Goal: Task Accomplishment & Management: Manage account settings

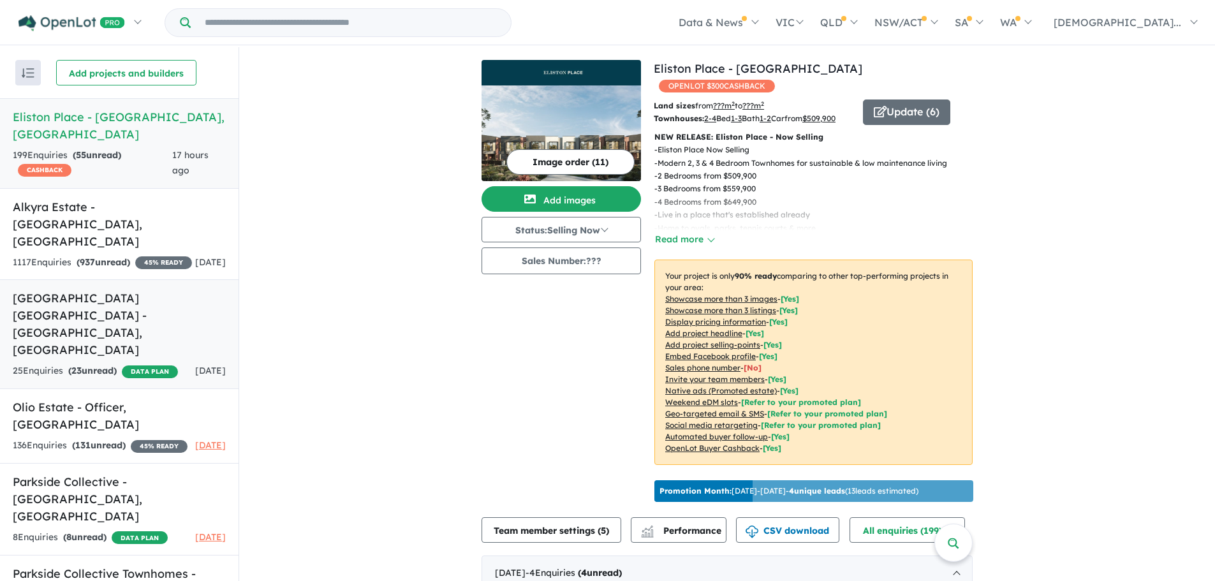
click at [97, 290] on h5 "[GEOGRAPHIC_DATA] [GEOGRAPHIC_DATA] - [GEOGRAPHIC_DATA] , [GEOGRAPHIC_DATA]" at bounding box center [119, 324] width 213 height 69
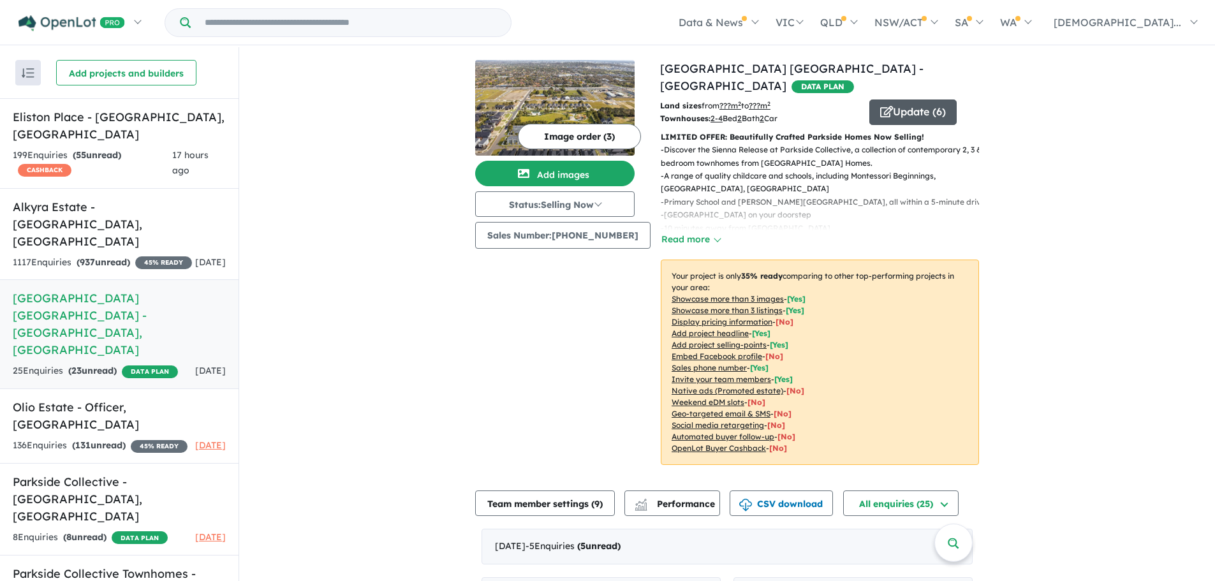
click at [924, 100] on button "Update ( 6 )" at bounding box center [912, 113] width 87 height 26
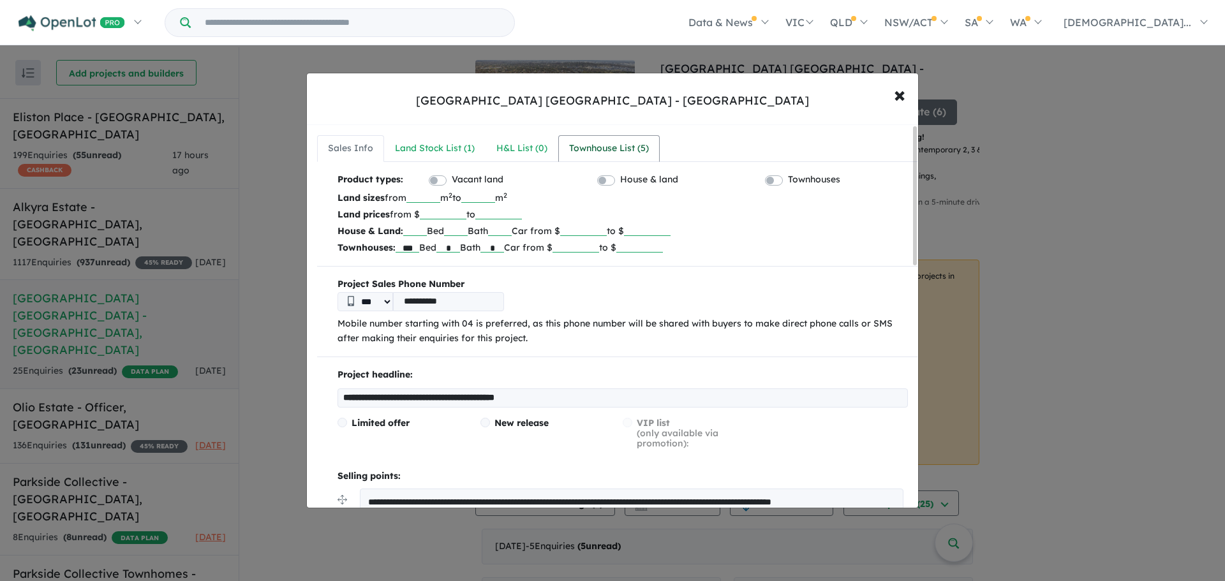
click at [614, 146] on div "Townhouse List ( 5 )" at bounding box center [609, 148] width 80 height 15
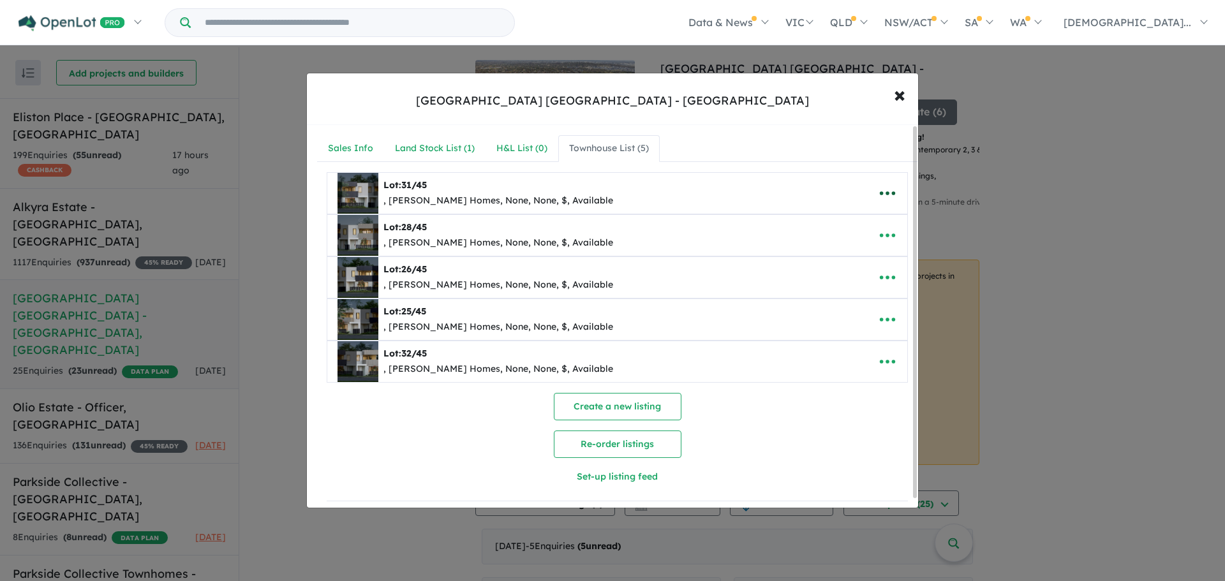
click at [886, 190] on icon "button" at bounding box center [887, 193] width 19 height 19
click at [871, 260] on link "Remove" at bounding box center [859, 253] width 94 height 29
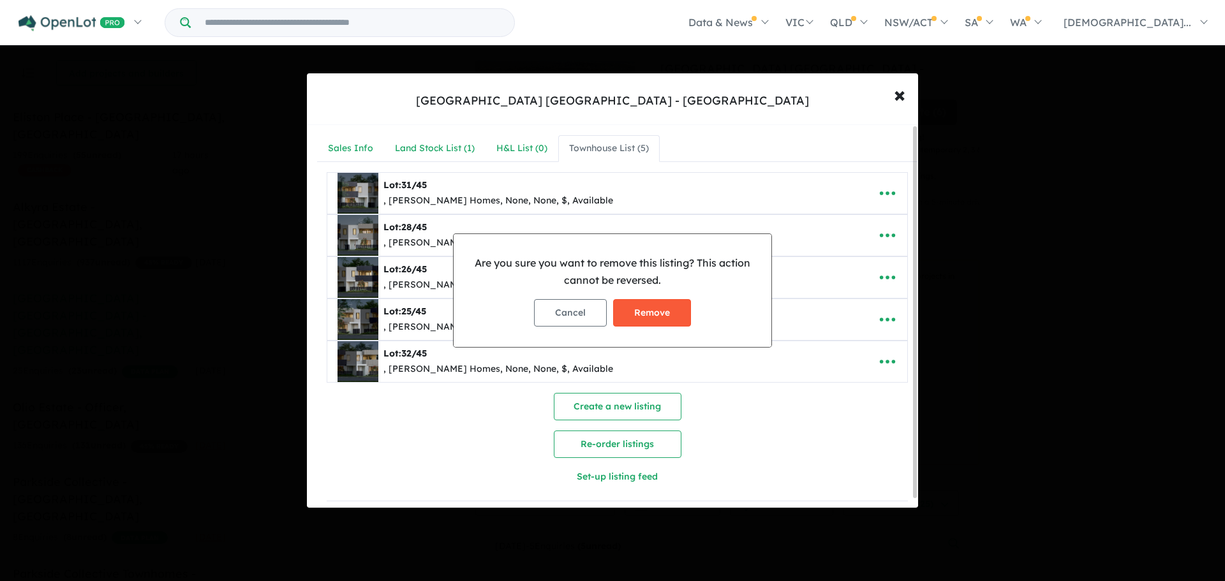
click at [663, 299] on div "Cancel Remove" at bounding box center [612, 313] width 297 height 48
click at [660, 308] on button "Remove" at bounding box center [652, 312] width 78 height 27
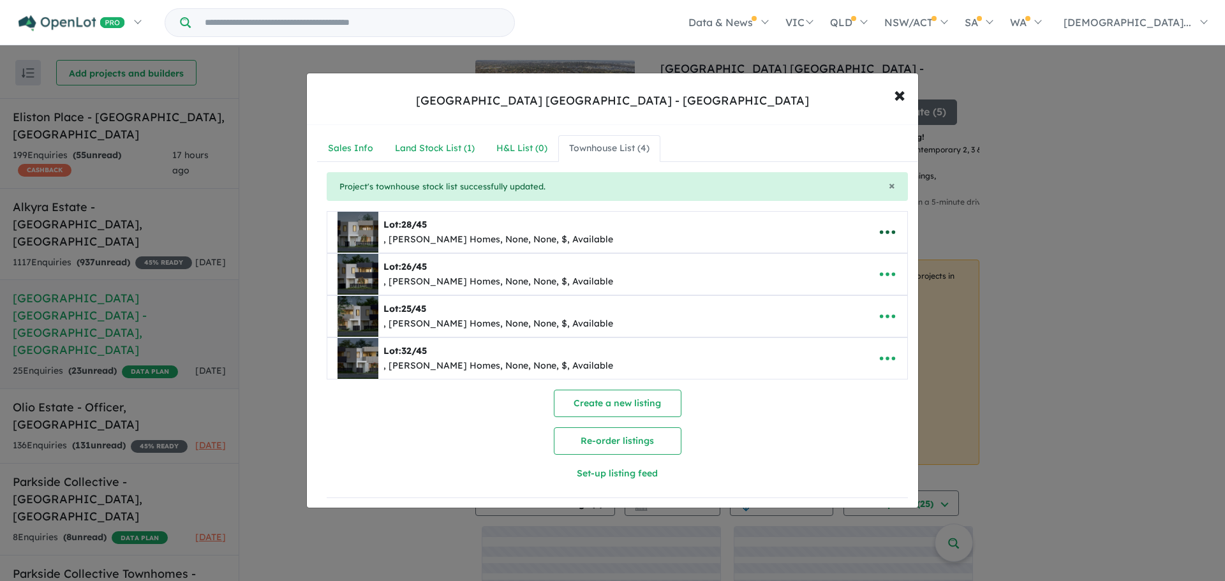
click at [890, 233] on icon "button" at bounding box center [887, 233] width 15 height 4
click at [856, 290] on link "Remove" at bounding box center [859, 292] width 94 height 29
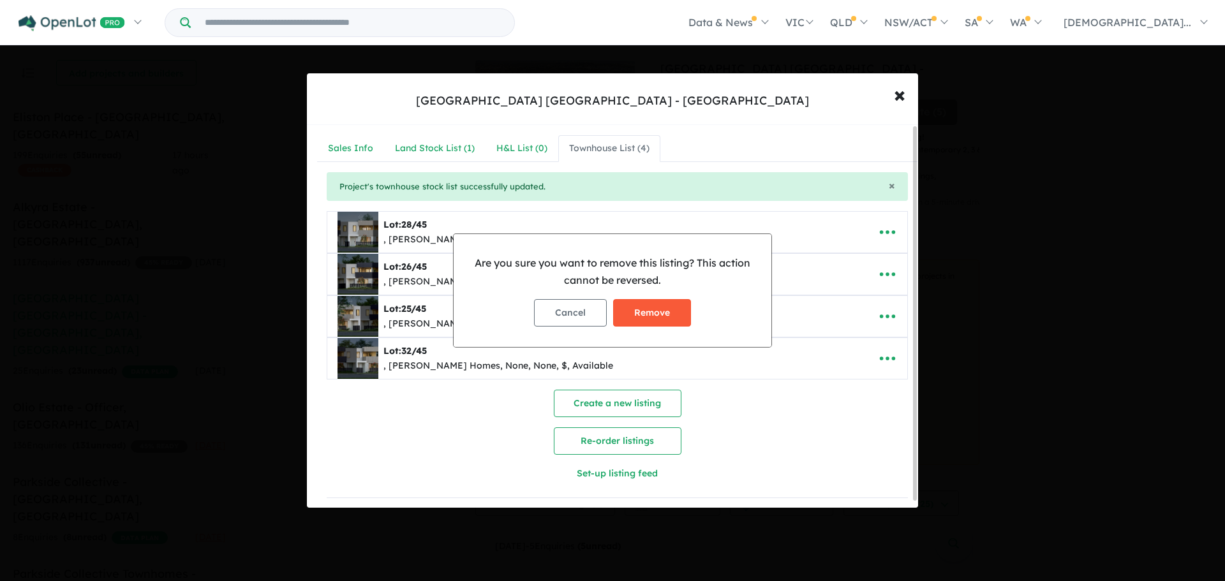
click at [683, 309] on button "Remove" at bounding box center [652, 312] width 78 height 27
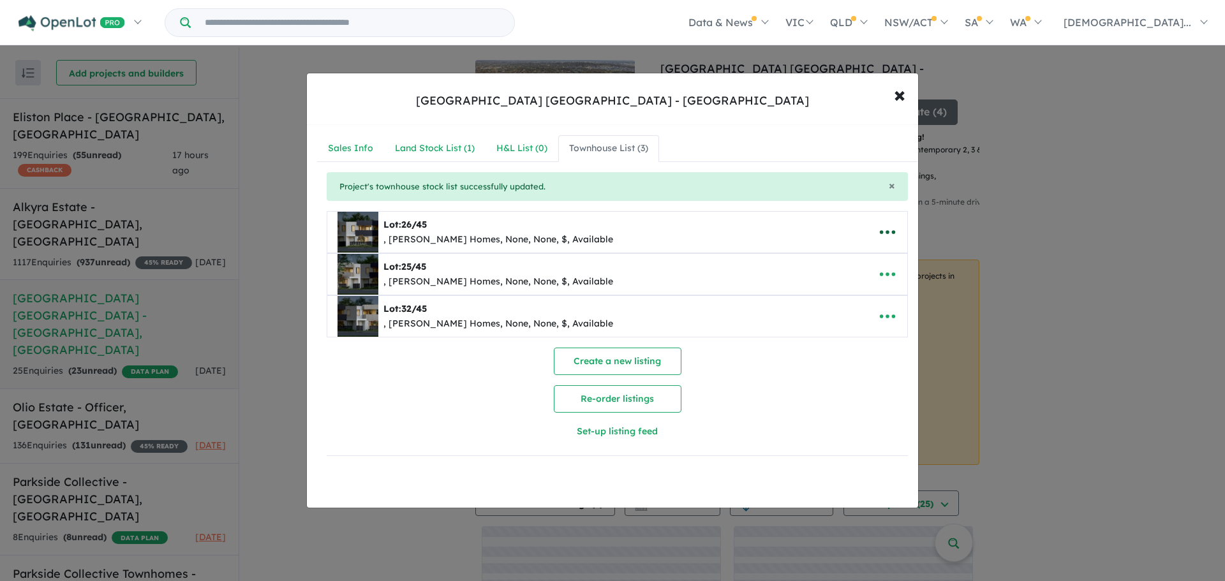
click at [888, 233] on icon "button" at bounding box center [887, 233] width 15 height 4
click at [828, 292] on link "Remove" at bounding box center [859, 292] width 94 height 29
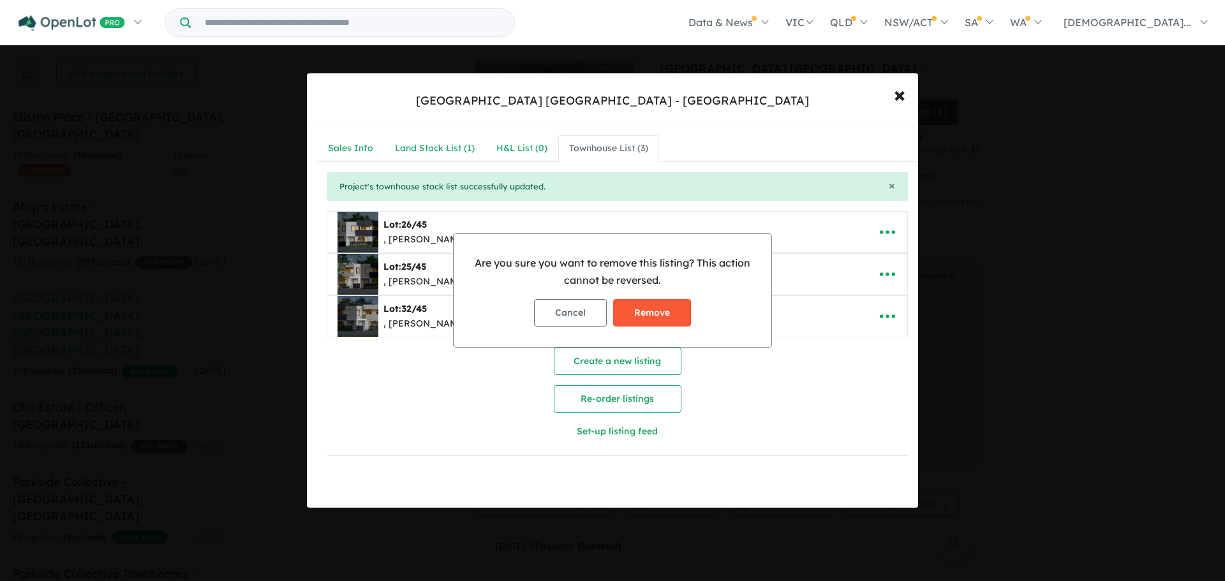
click at [679, 311] on button "Remove" at bounding box center [652, 312] width 78 height 27
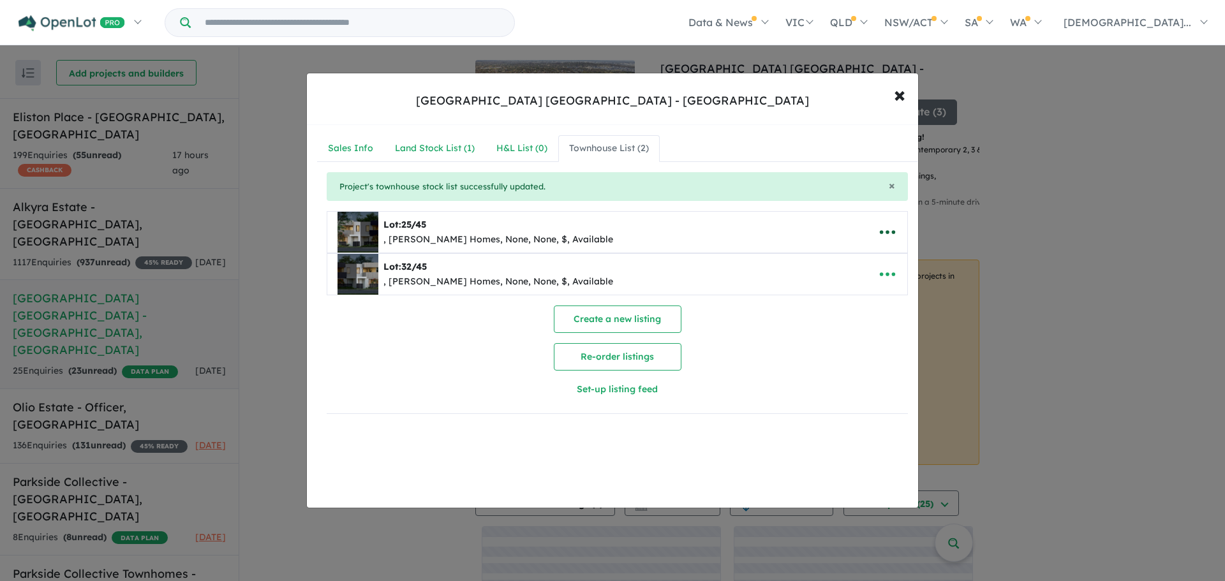
click at [890, 232] on icon "button" at bounding box center [887, 233] width 15 height 4
click at [827, 281] on link "Remove" at bounding box center [859, 292] width 94 height 29
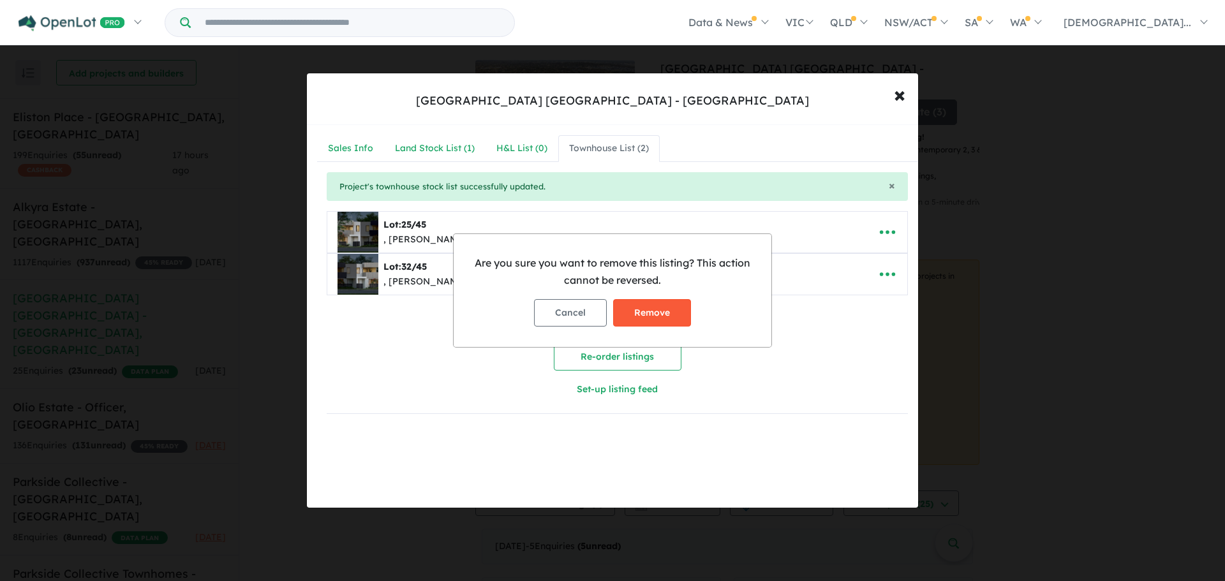
click at [676, 309] on button "Remove" at bounding box center [652, 312] width 78 height 27
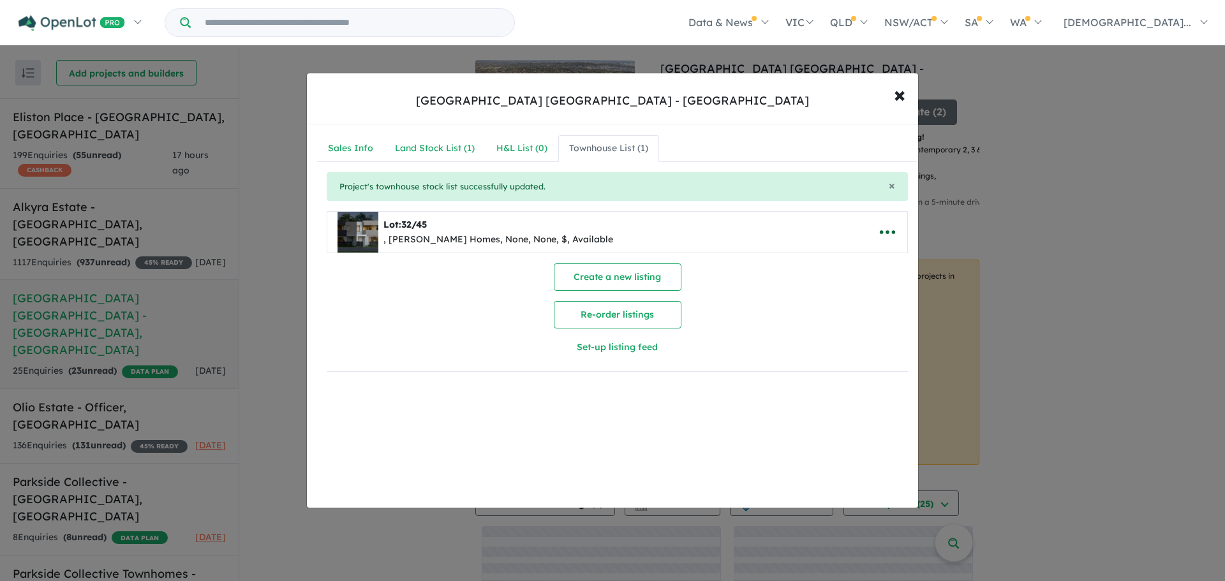
click at [884, 233] on icon "button" at bounding box center [887, 233] width 15 height 4
click at [812, 290] on link "Remove" at bounding box center [859, 292] width 94 height 29
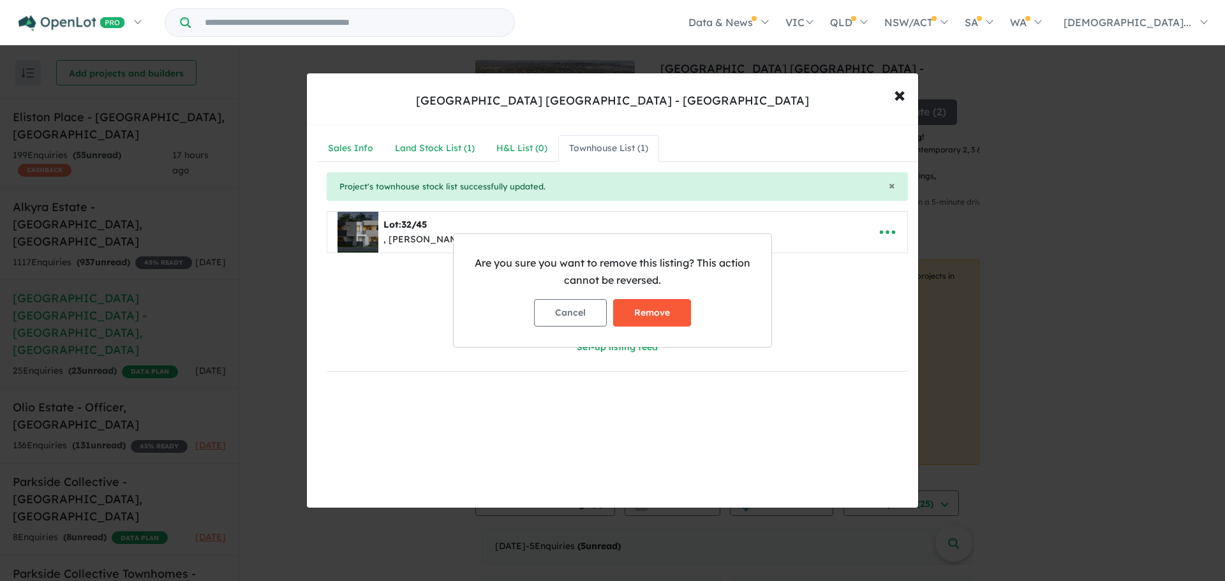
drag, startPoint x: 634, startPoint y: 309, endPoint x: 603, endPoint y: 259, distance: 59.3
click at [635, 309] on button "Remove" at bounding box center [652, 312] width 78 height 27
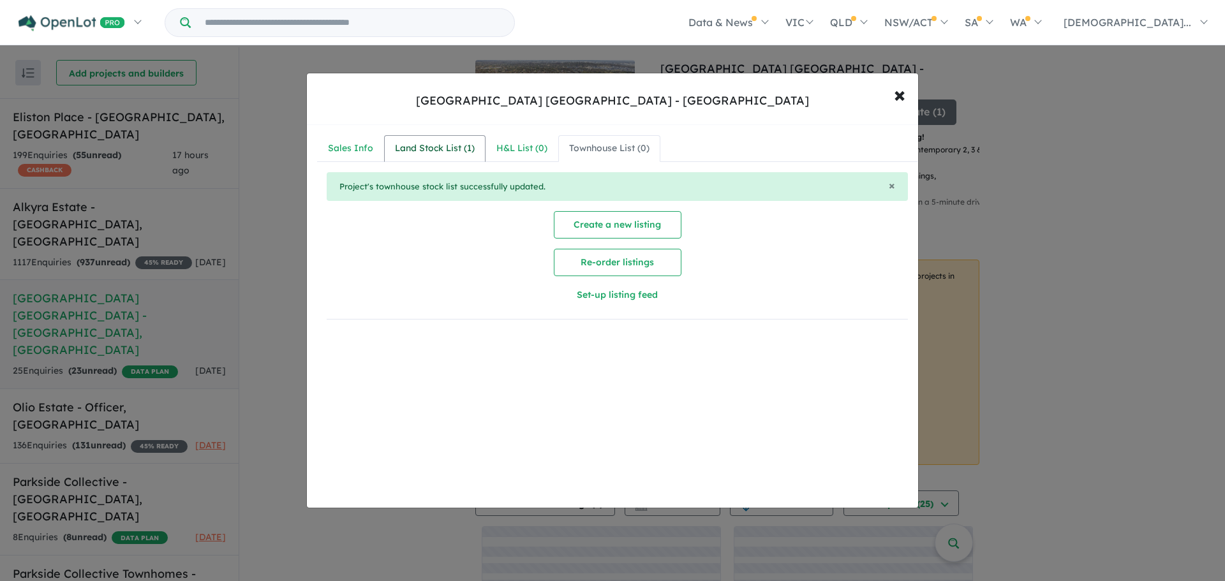
click at [450, 147] on div "Land Stock List ( 1 )" at bounding box center [435, 148] width 80 height 15
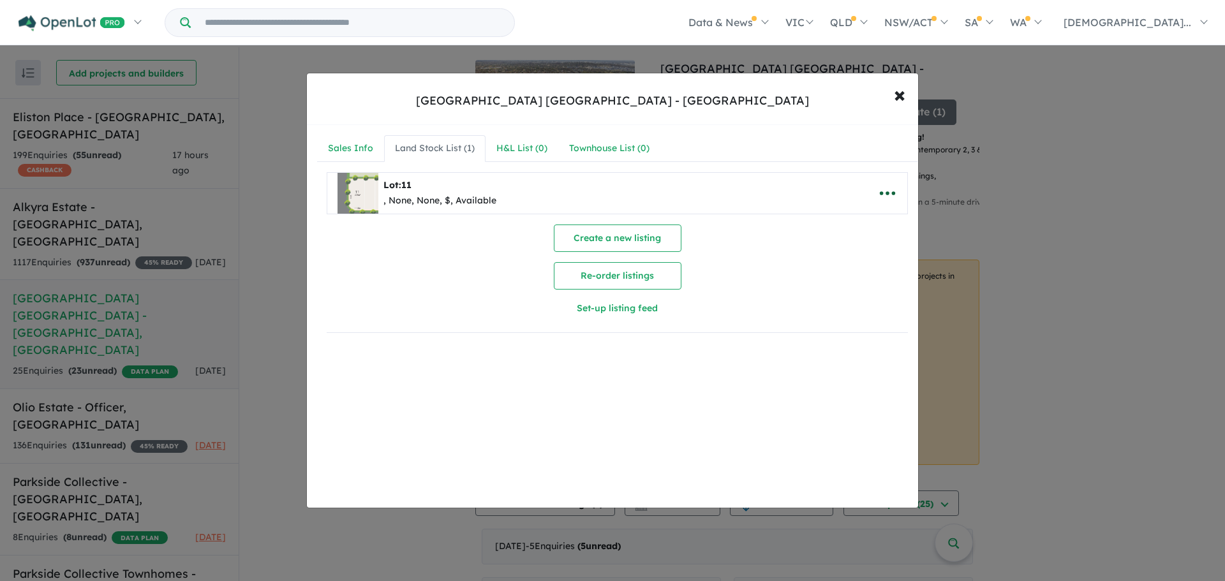
click at [879, 193] on icon "button" at bounding box center [887, 193] width 19 height 19
click at [830, 253] on link "Remove" at bounding box center [859, 253] width 94 height 29
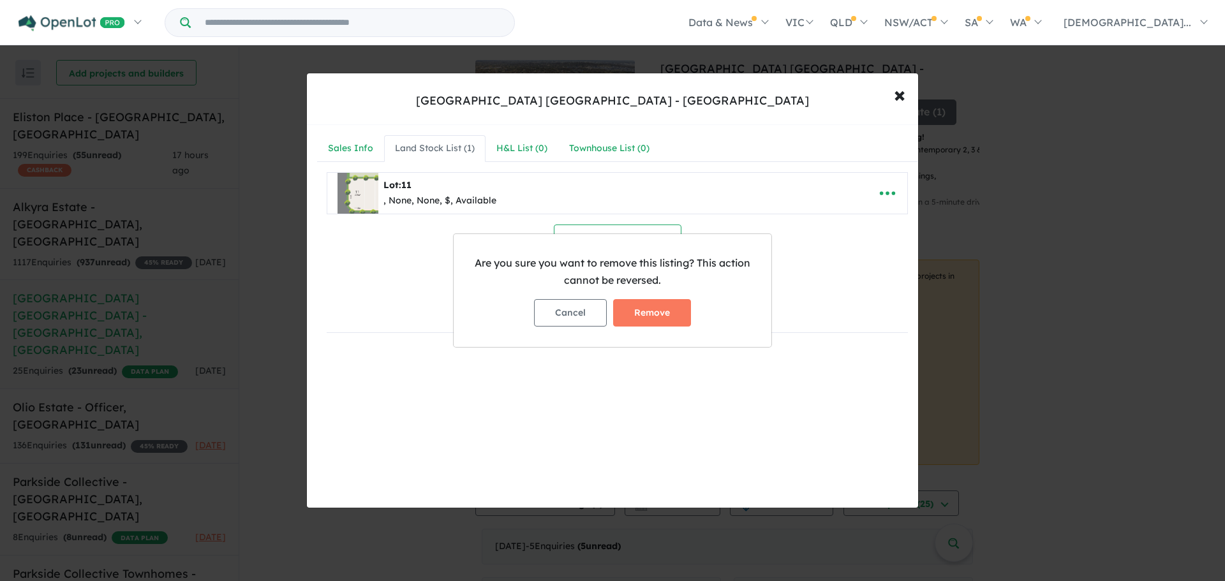
click at [658, 307] on button "Remove" at bounding box center [652, 312] width 78 height 27
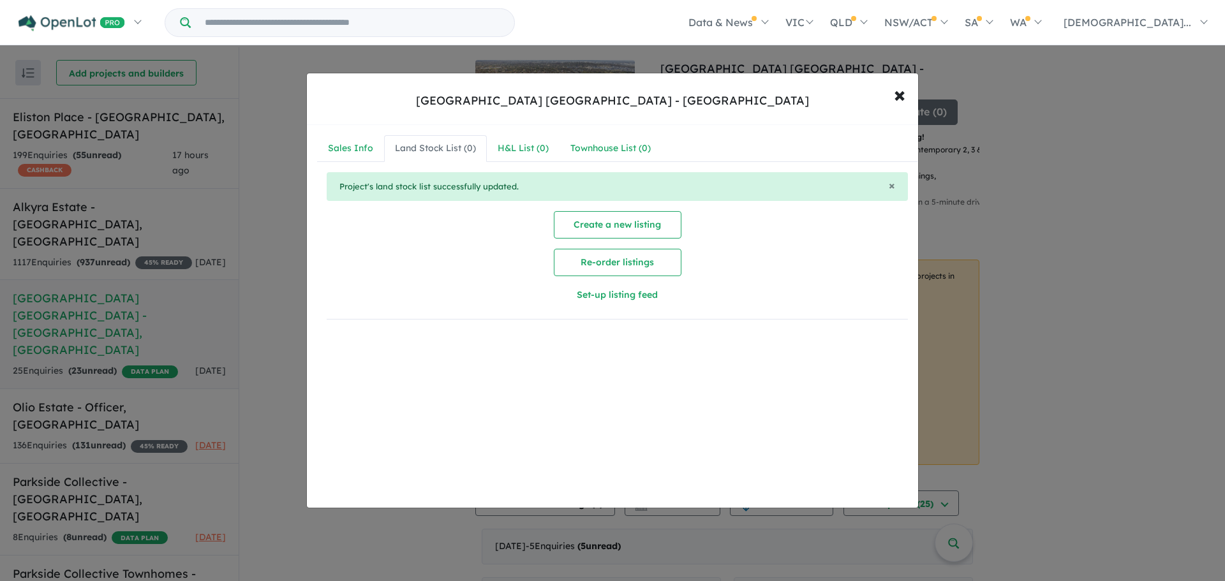
click at [425, 227] on div "Create a new listing Re-order listings Set-up listing feed" at bounding box center [617, 260] width 581 height 98
click at [902, 92] on span "×" at bounding box center [899, 93] width 11 height 27
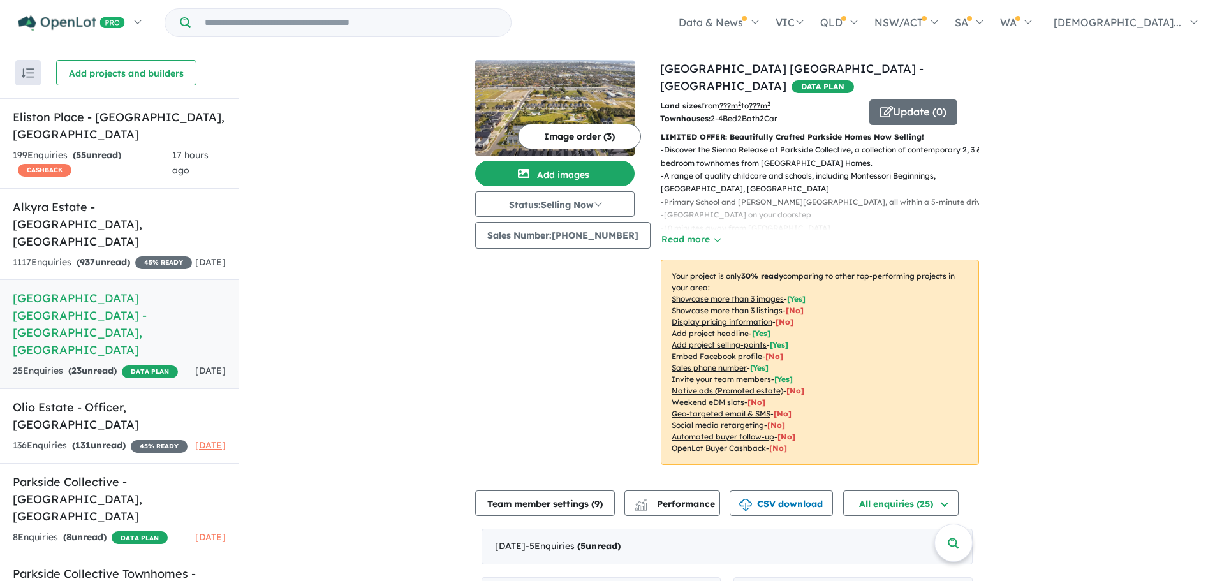
click at [26, 463] on link "Parkside Collective - [GEOGRAPHIC_DATA] , [GEOGRAPHIC_DATA] 8 Enquir ies ( 8 un…" at bounding box center [119, 509] width 239 height 92
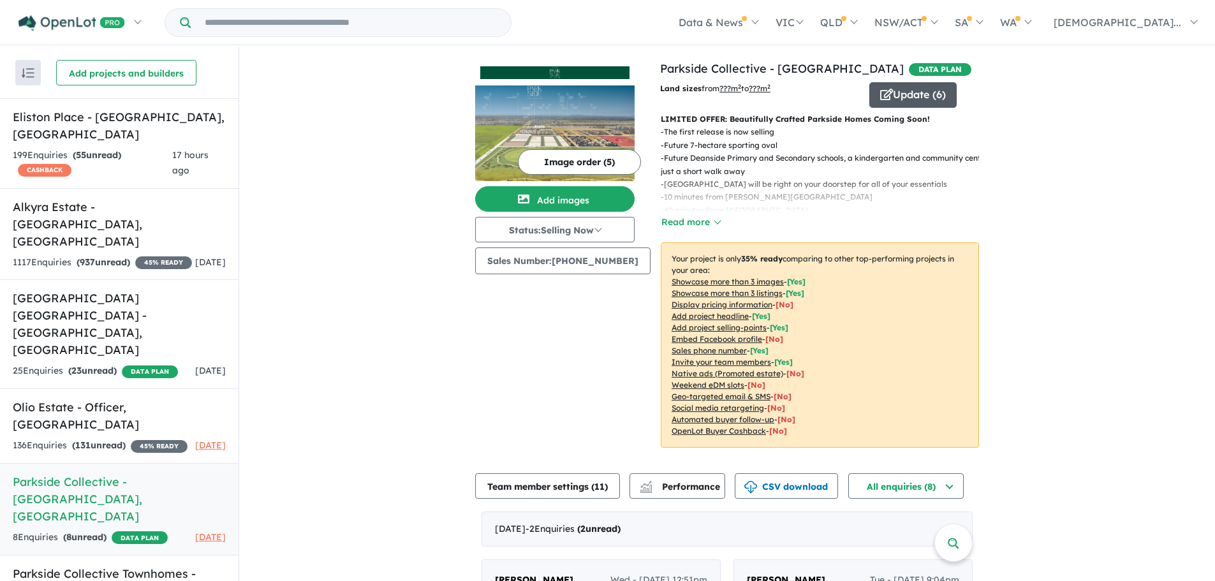
click at [898, 92] on button "Update ( 6 )" at bounding box center [912, 95] width 87 height 26
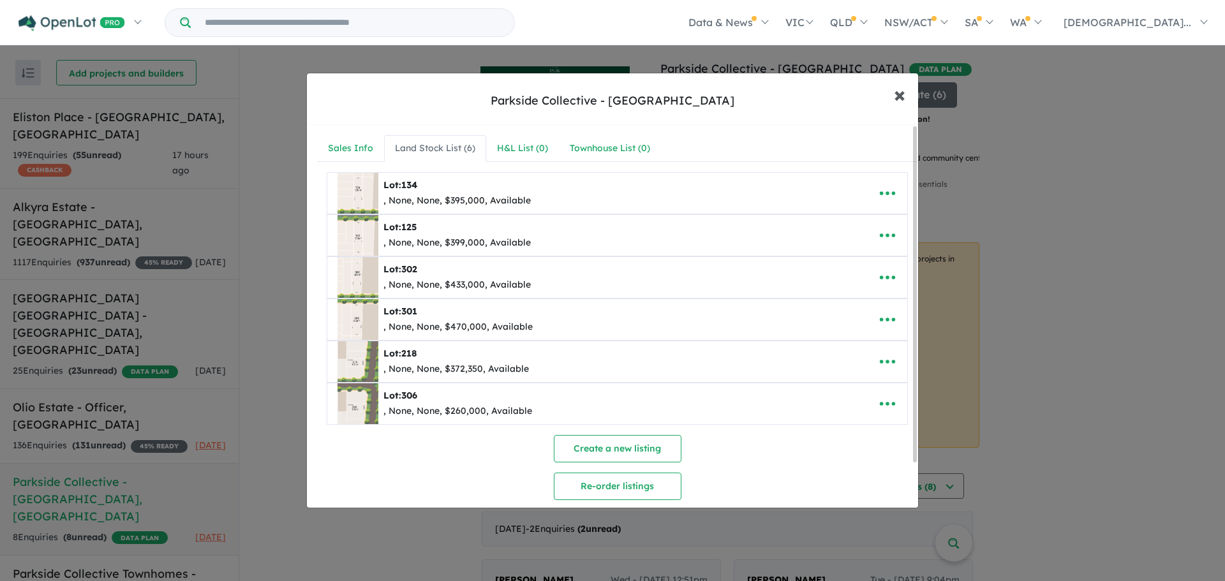
click at [910, 99] on button "× Close" at bounding box center [899, 94] width 37 height 34
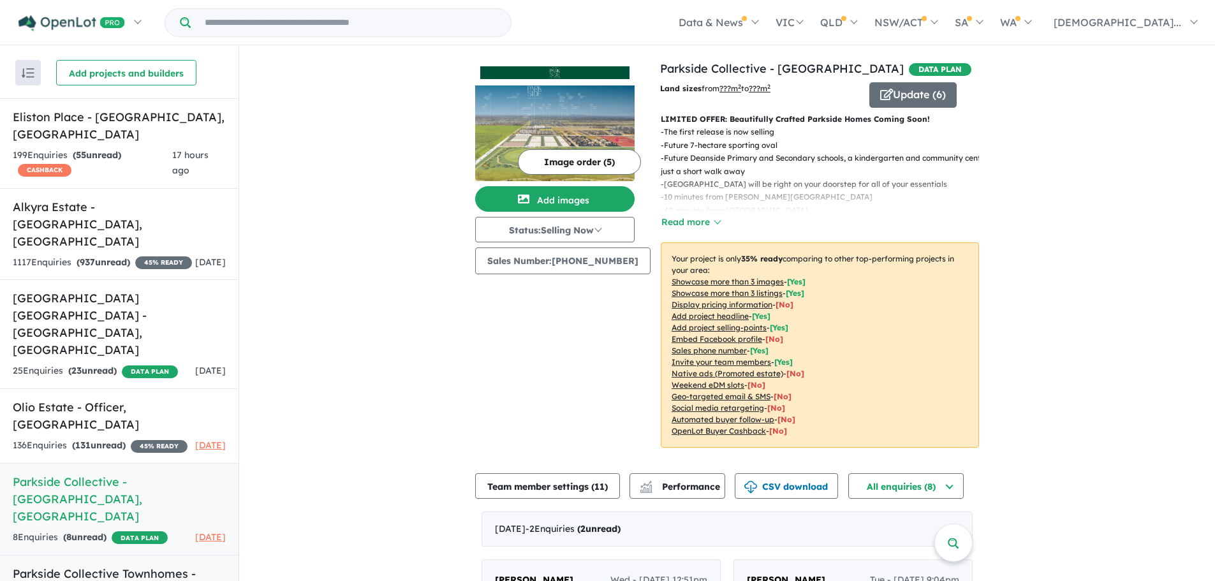
drag, startPoint x: 129, startPoint y: 508, endPoint x: 119, endPoint y: 525, distance: 19.5
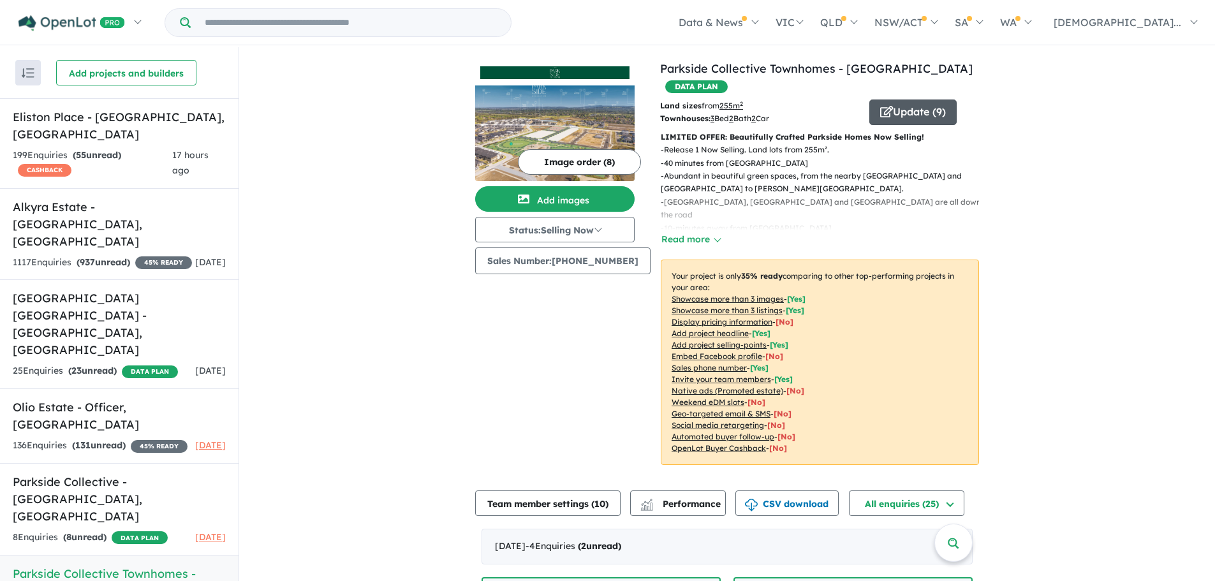
click at [916, 100] on button "Update ( 9 )" at bounding box center [912, 113] width 87 height 26
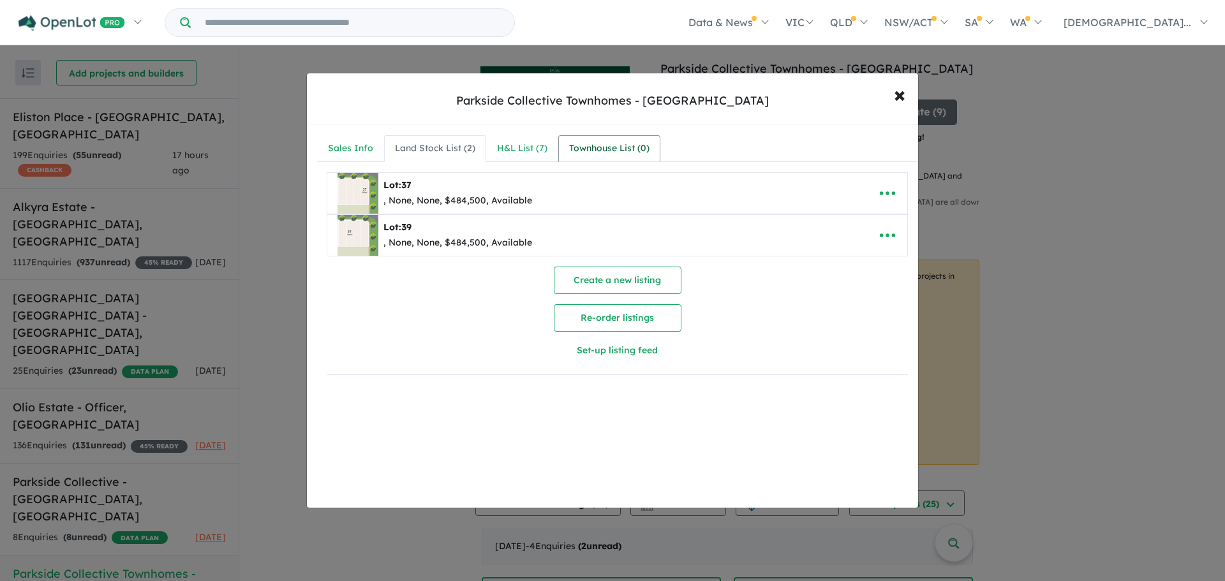
click at [601, 149] on div "Townhouse List ( 0 )" at bounding box center [609, 148] width 80 height 15
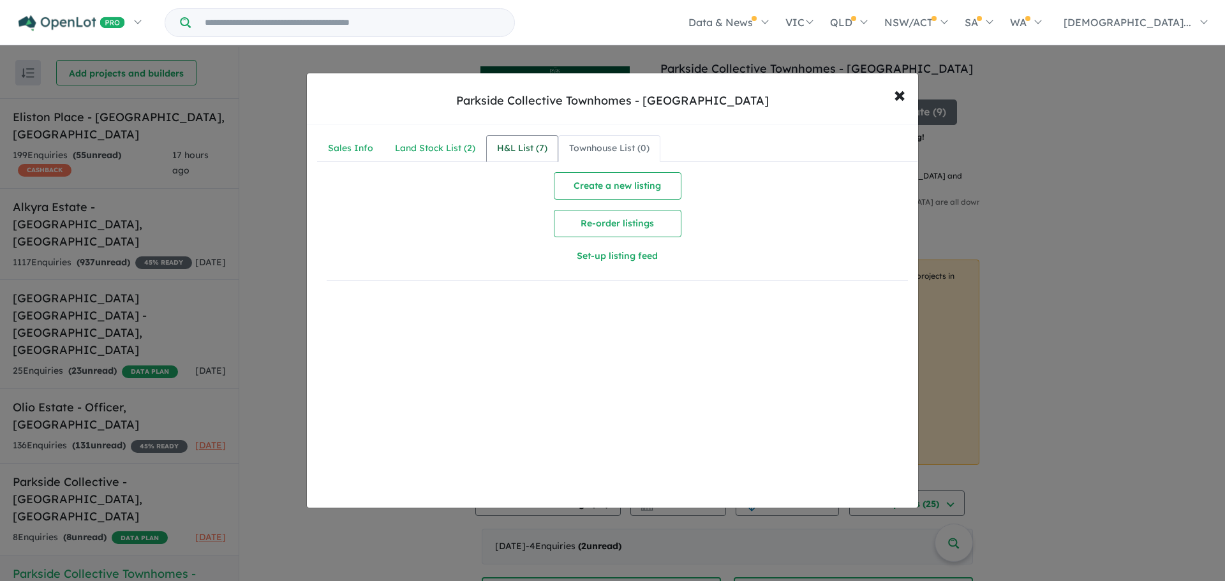
click at [542, 150] on div "H&L List ( 7 )" at bounding box center [522, 148] width 50 height 15
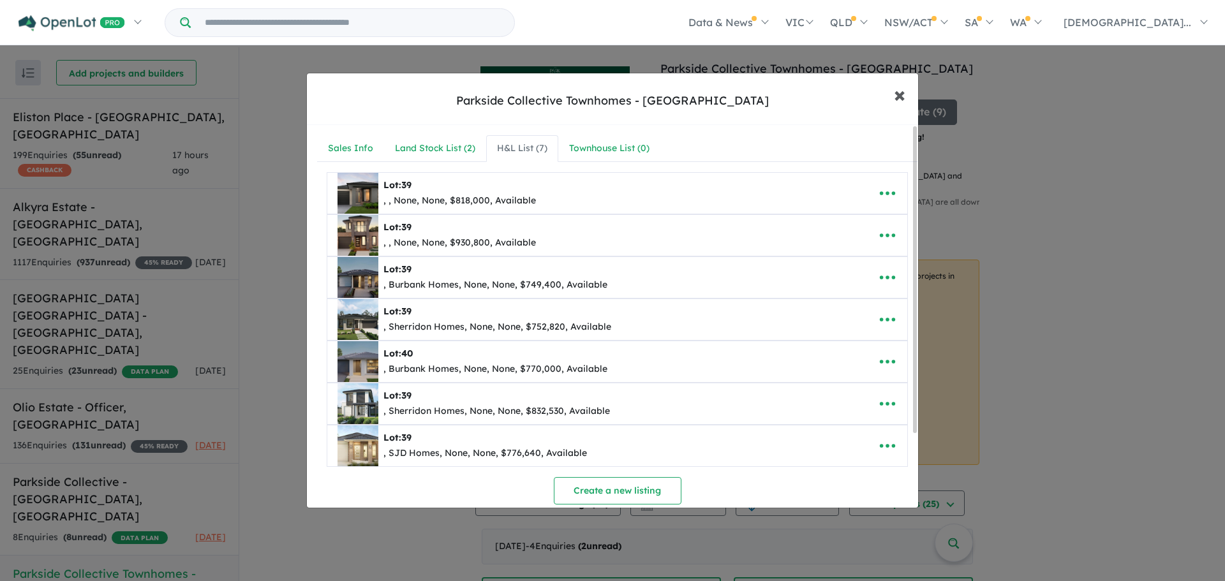
click at [895, 94] on span "×" at bounding box center [899, 93] width 11 height 27
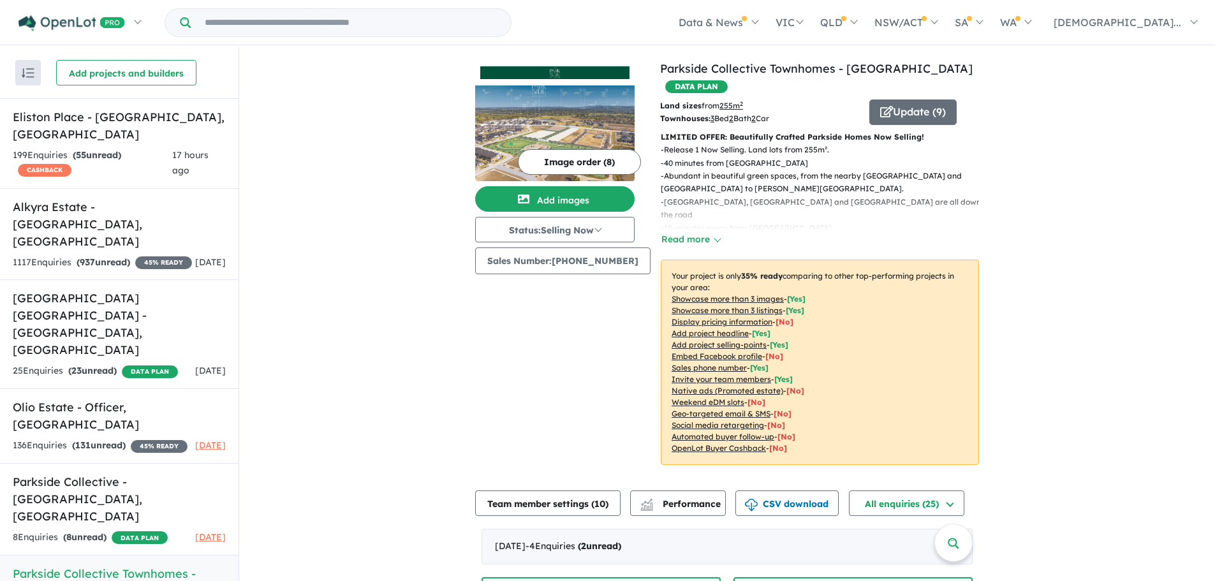
click at [80, 290] on h5 "[GEOGRAPHIC_DATA] [GEOGRAPHIC_DATA] - [GEOGRAPHIC_DATA] , [GEOGRAPHIC_DATA]" at bounding box center [119, 324] width 213 height 69
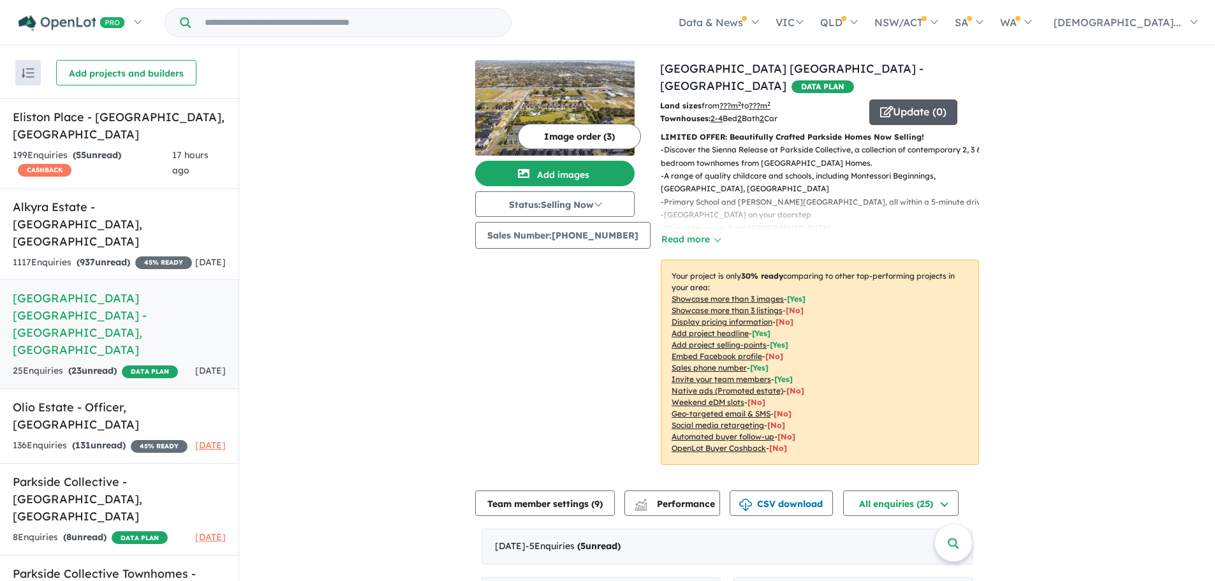
click at [907, 100] on button "Update ( 0 )" at bounding box center [913, 113] width 88 height 26
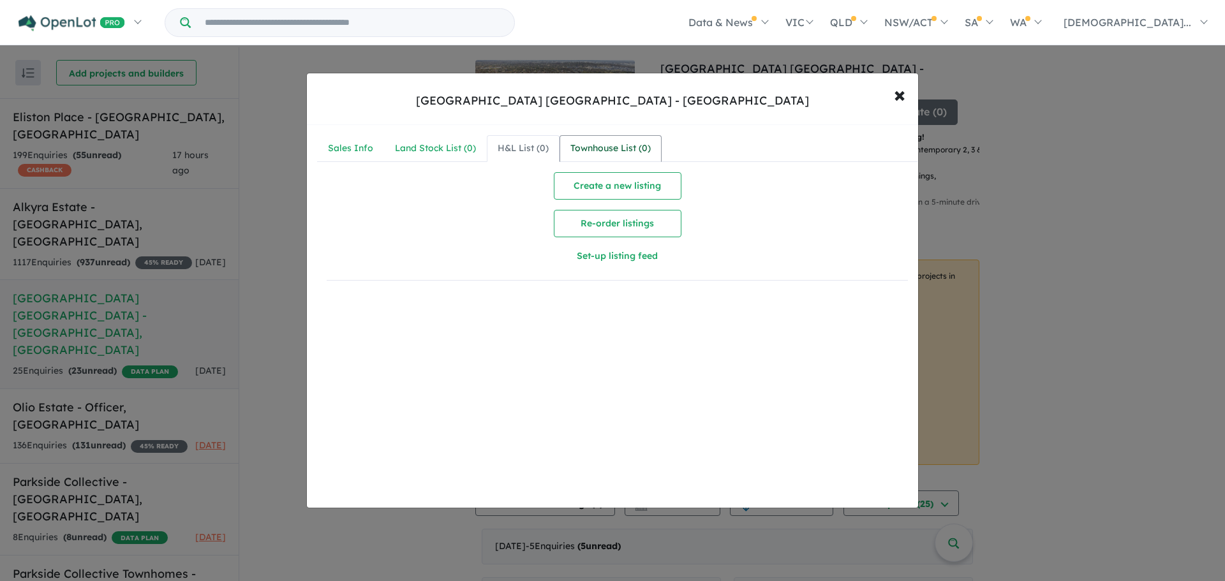
click at [606, 145] on div "Townhouse List ( 0 )" at bounding box center [610, 148] width 80 height 15
click at [737, 295] on div "Sales Info Land Stock List ( 0 ) H&L List ( 0 ) Townhouse List ( 0 ) Create a n…" at bounding box center [617, 213] width 621 height 176
click at [712, 307] on div "Sales Info Land Stock List ( 0 ) H&L List ( 0 ) Townhouse List ( 0 ) Create a n…" at bounding box center [617, 321] width 621 height 392
click at [912, 92] on button "× Close" at bounding box center [899, 94] width 37 height 34
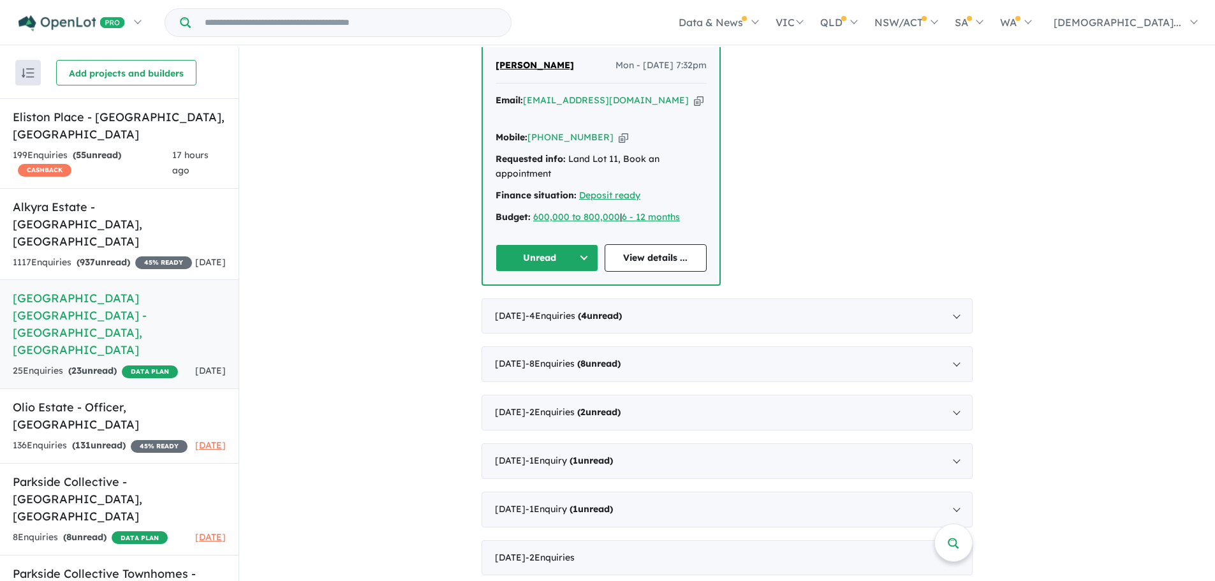
scroll to position [1021, 0]
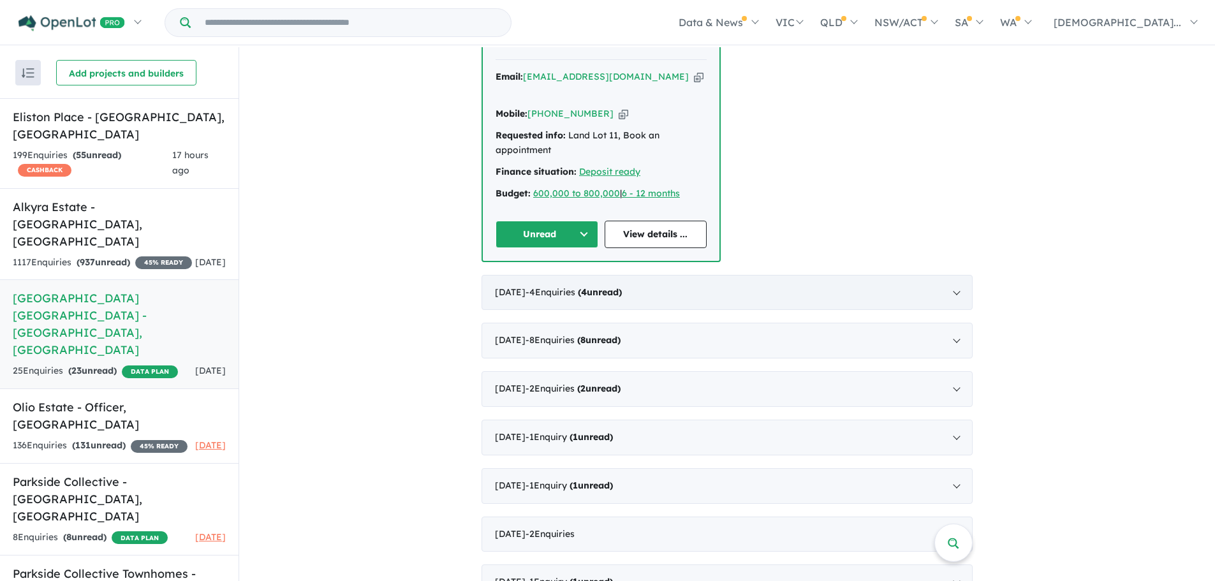
click at [853, 275] on div "[DATE] - 4 Enquir ies ( 4 unread)" at bounding box center [727, 293] width 491 height 36
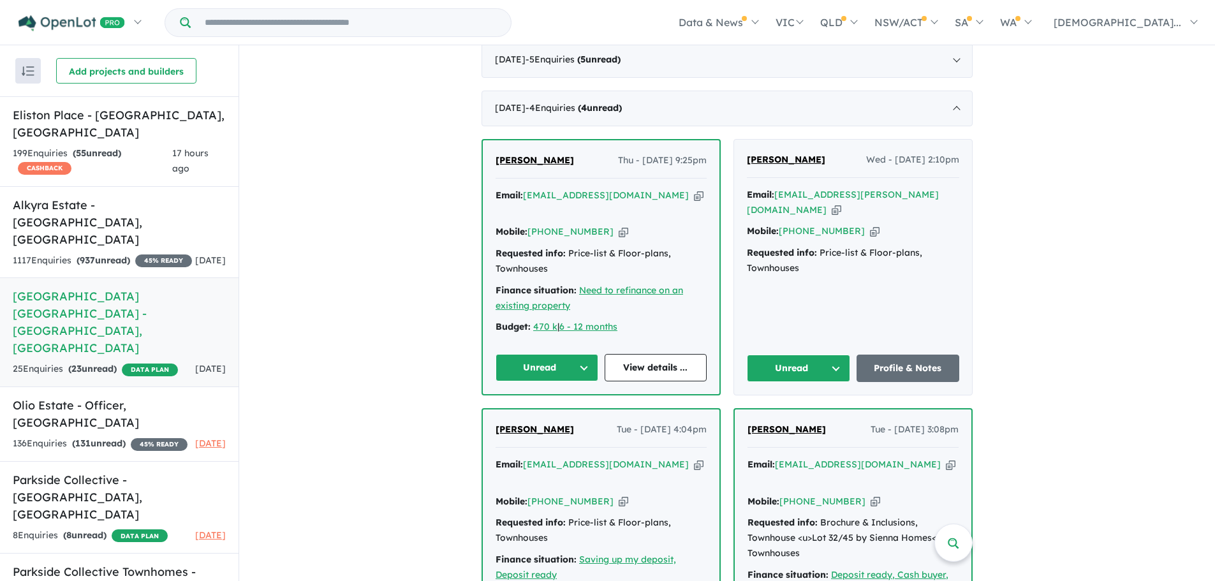
scroll to position [357, 0]
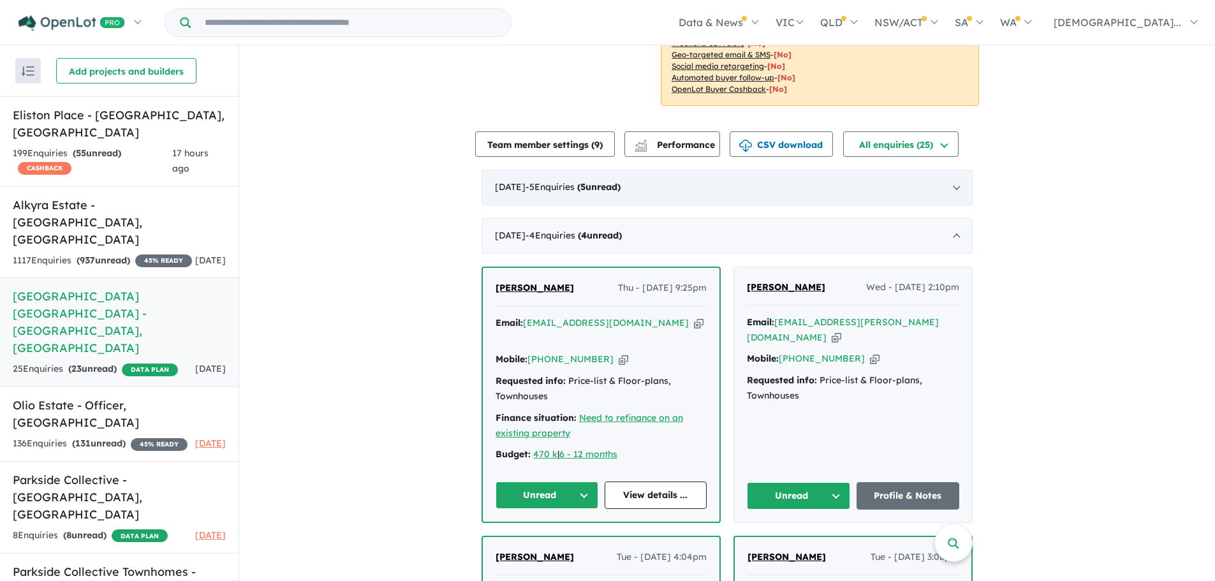
click at [819, 179] on div "[DATE] - 5 Enquir ies ( 5 unread)" at bounding box center [727, 188] width 491 height 36
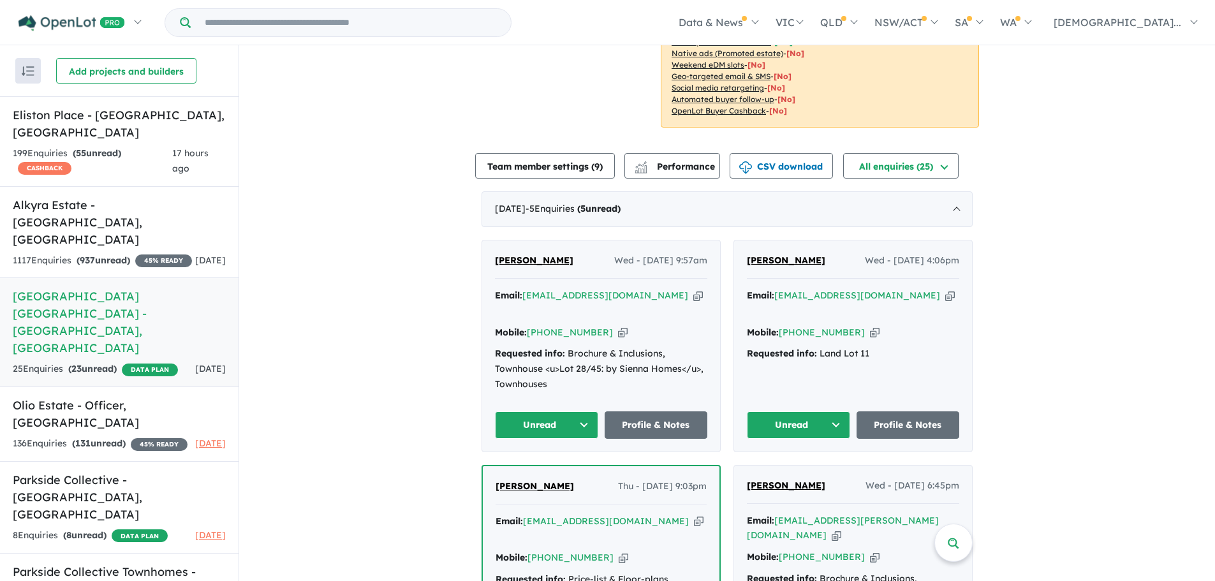
scroll to position [0, 0]
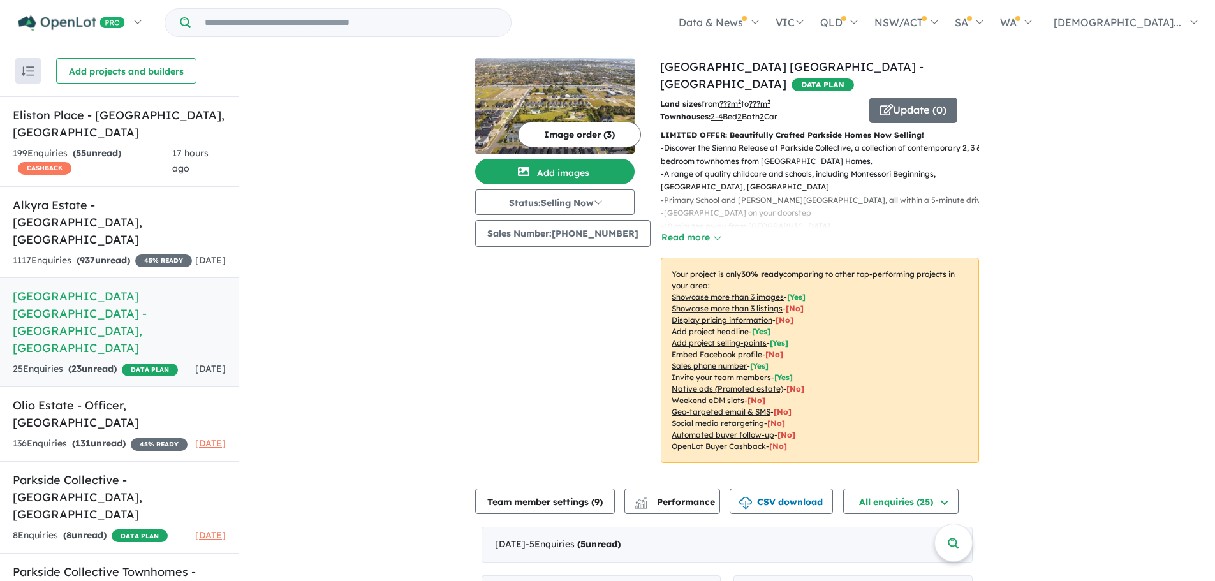
click at [568, 278] on div "Image order ( 3 ) Add images Status: Selling Now In Planning Coming Soon Sellin…" at bounding box center [567, 268] width 185 height 420
